Goal: Information Seeking & Learning: Learn about a topic

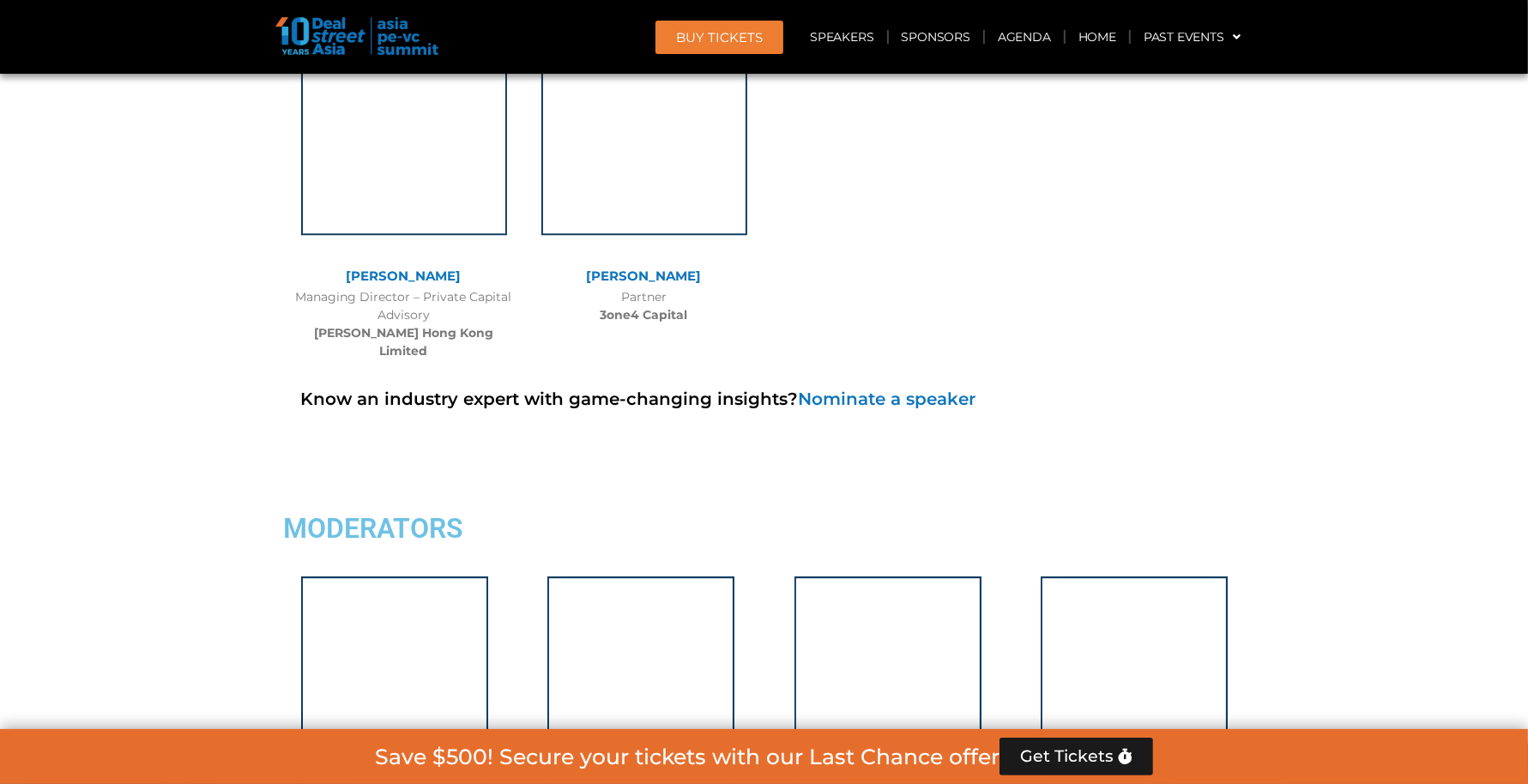
scroll to position [10710, 0]
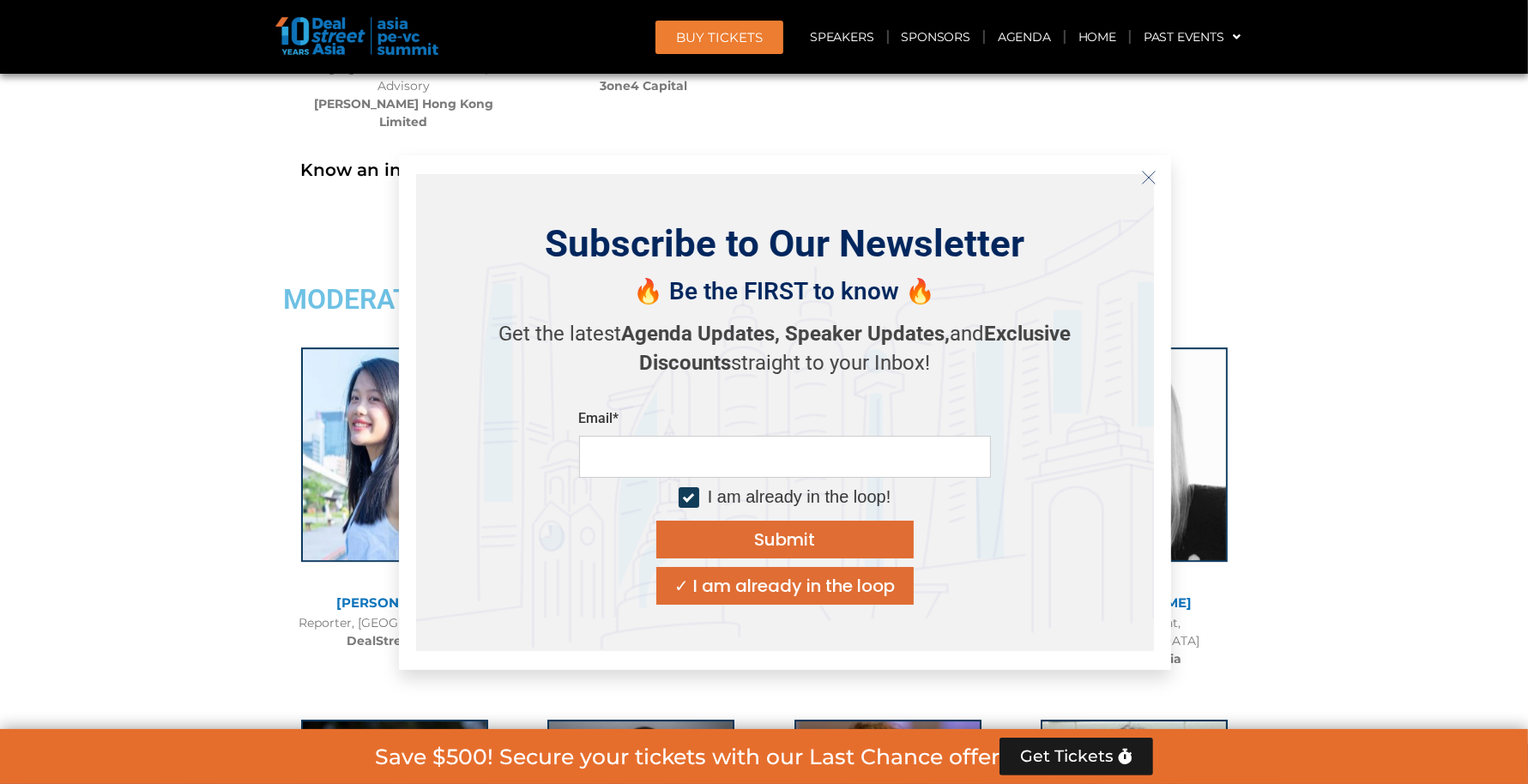
scroll to position [11023, 0]
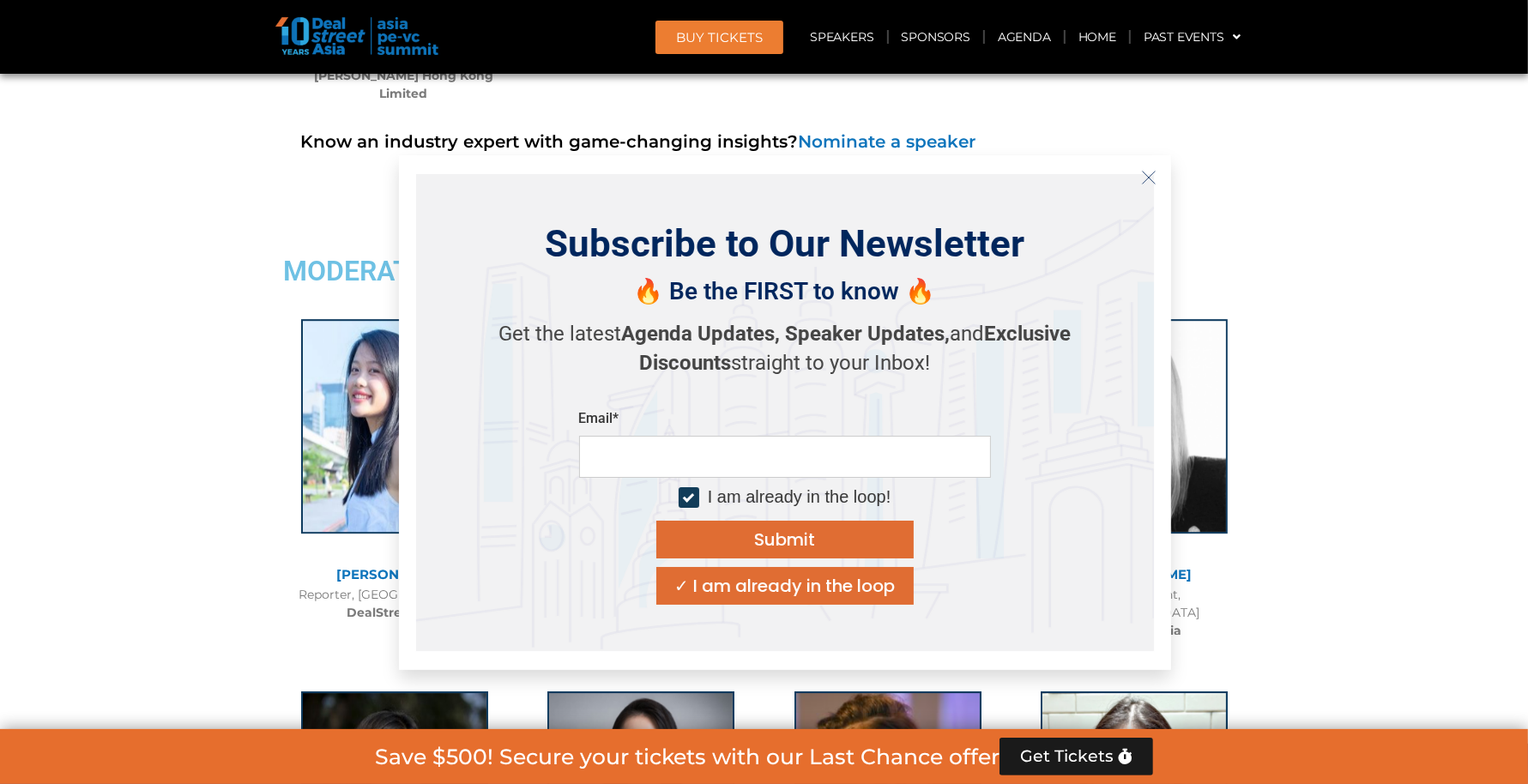
click at [1136, 180] on button "Close" at bounding box center [1148, 177] width 27 height 27
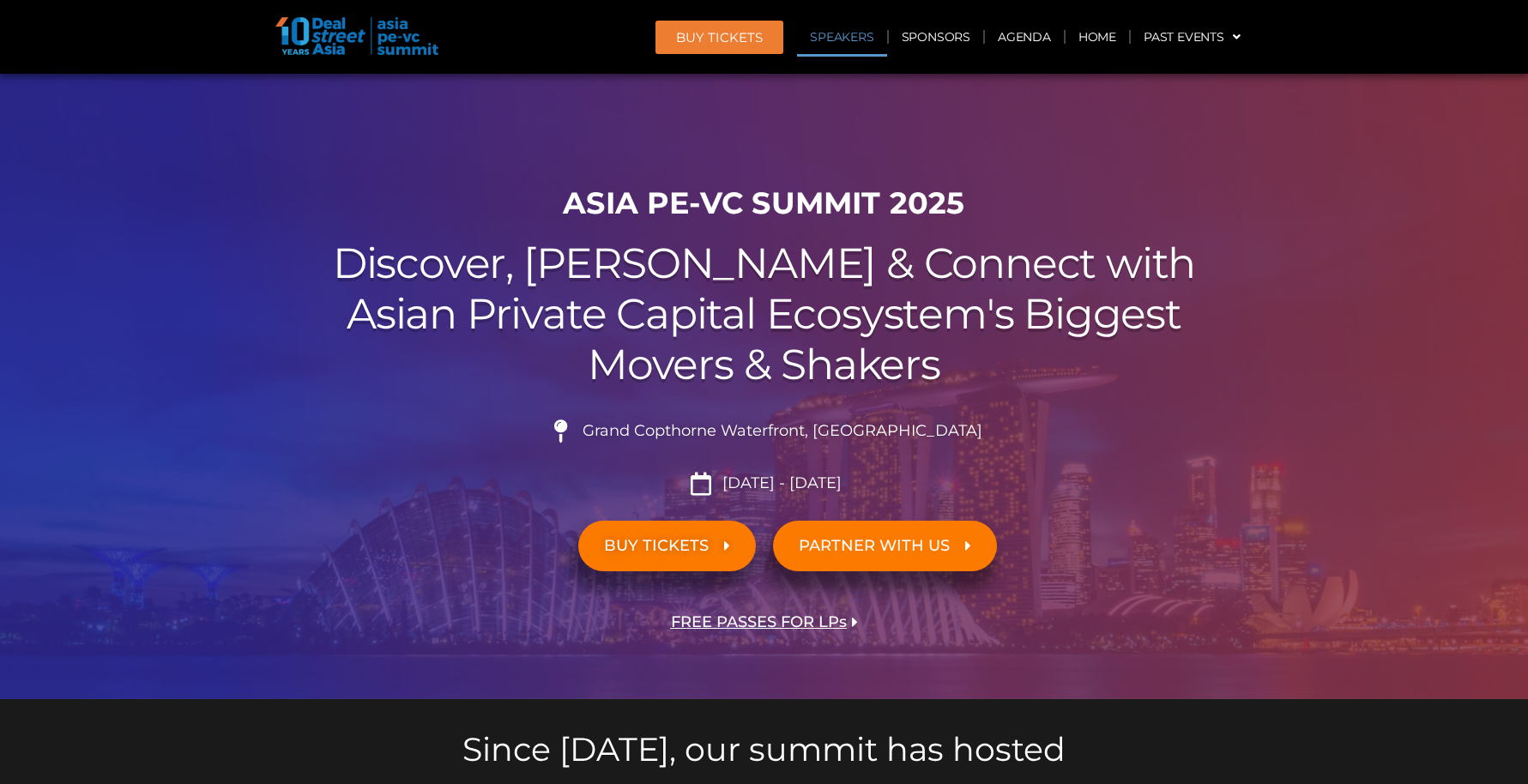
click at [854, 43] on link "Speakers" at bounding box center [841, 37] width 89 height 40
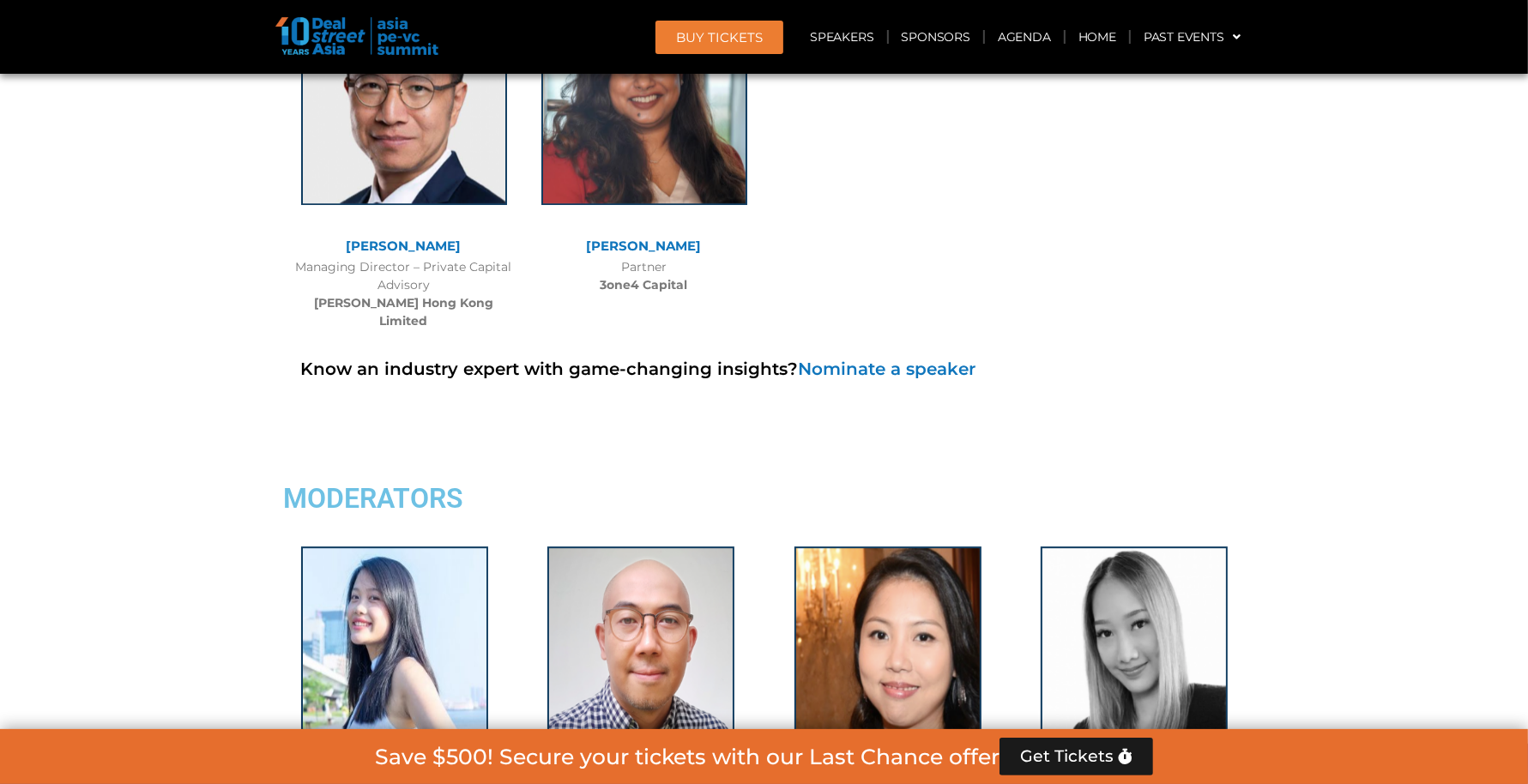
scroll to position [10796, 0]
